Goal: Task Accomplishment & Management: Use online tool/utility

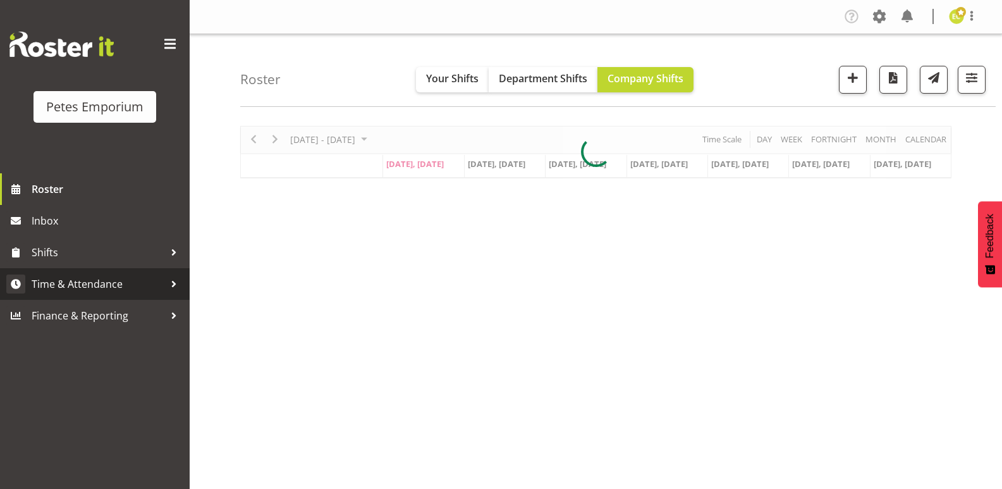
click at [63, 275] on span "Time & Attendance" at bounding box center [98, 283] width 133 height 19
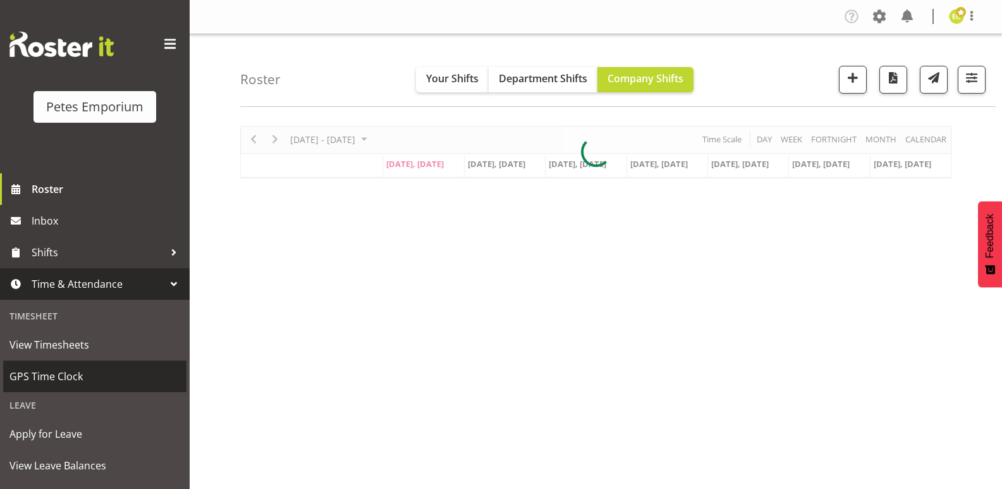
click at [42, 374] on span "GPS Time Clock" at bounding box center [94, 376] width 171 height 19
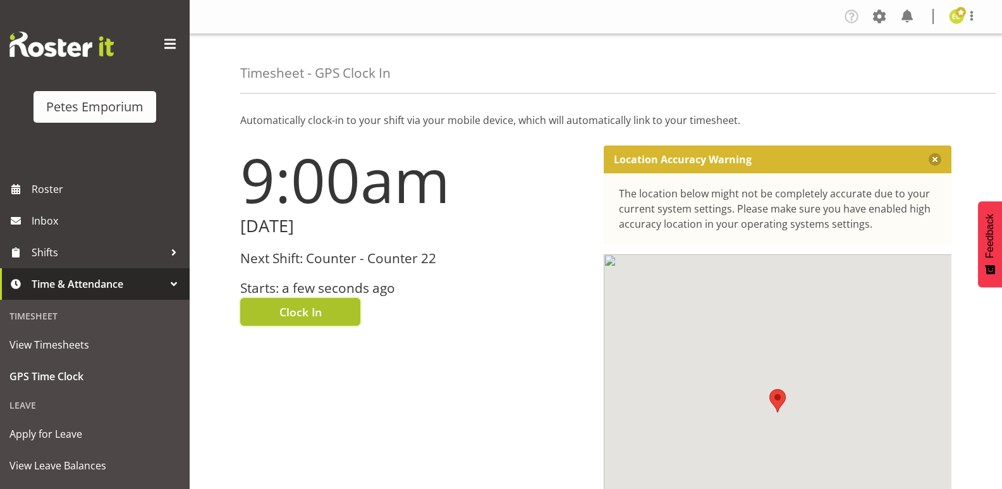
click at [283, 299] on button "Clock In" at bounding box center [300, 312] width 120 height 28
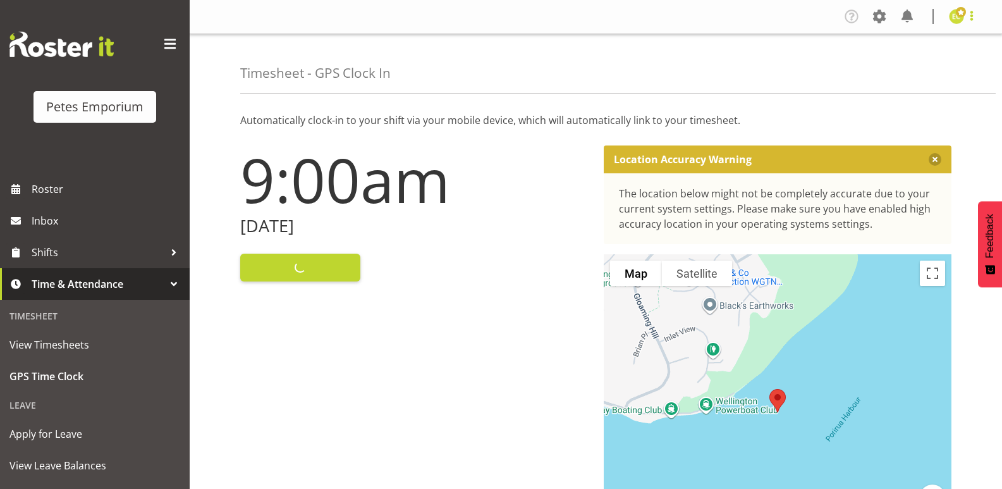
click at [973, 11] on span at bounding box center [972, 15] width 15 height 15
click at [896, 73] on link "Log Out" at bounding box center [918, 66] width 121 height 23
